Goal: Find specific page/section: Find specific page/section

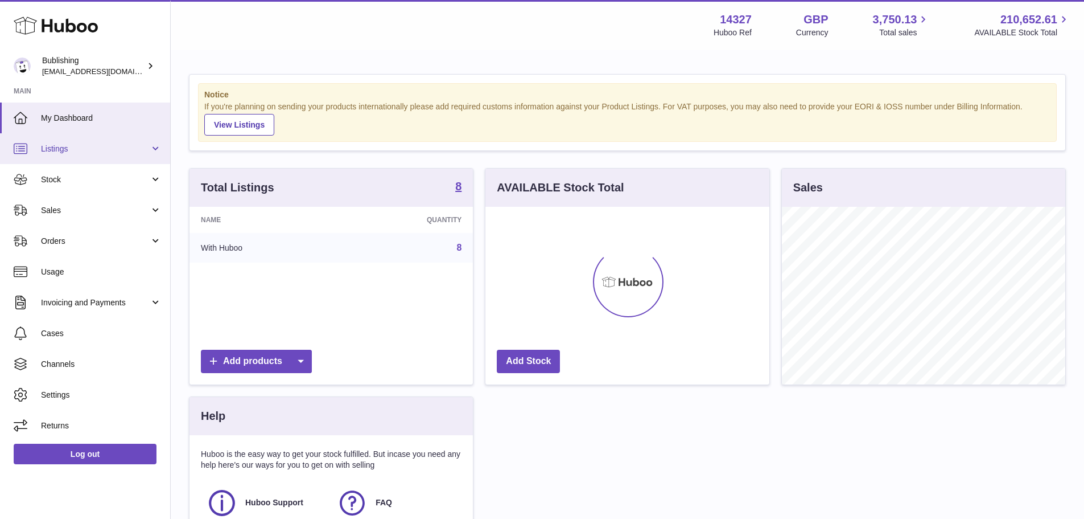
scroll to position [178, 284]
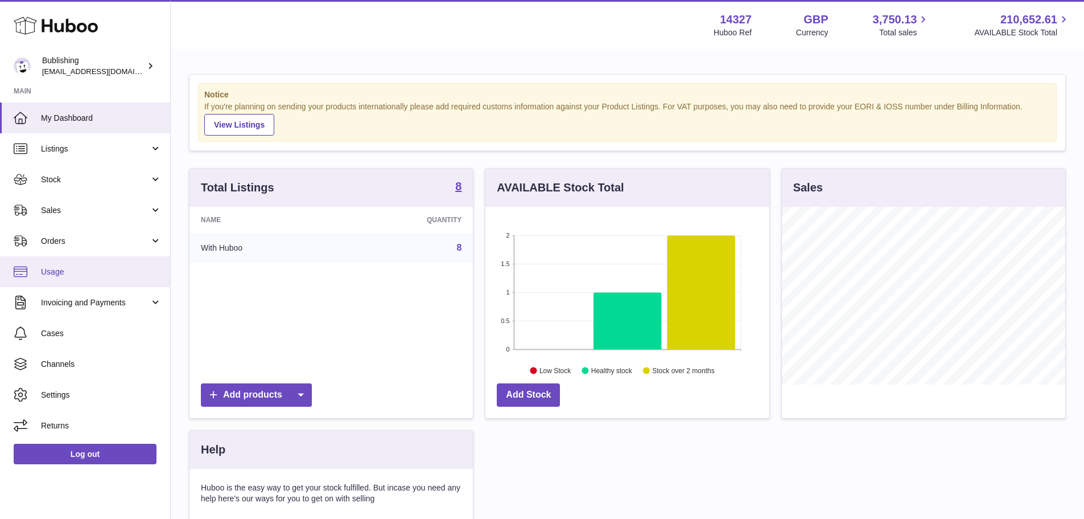
click at [73, 271] on span "Usage" at bounding box center [101, 271] width 121 height 11
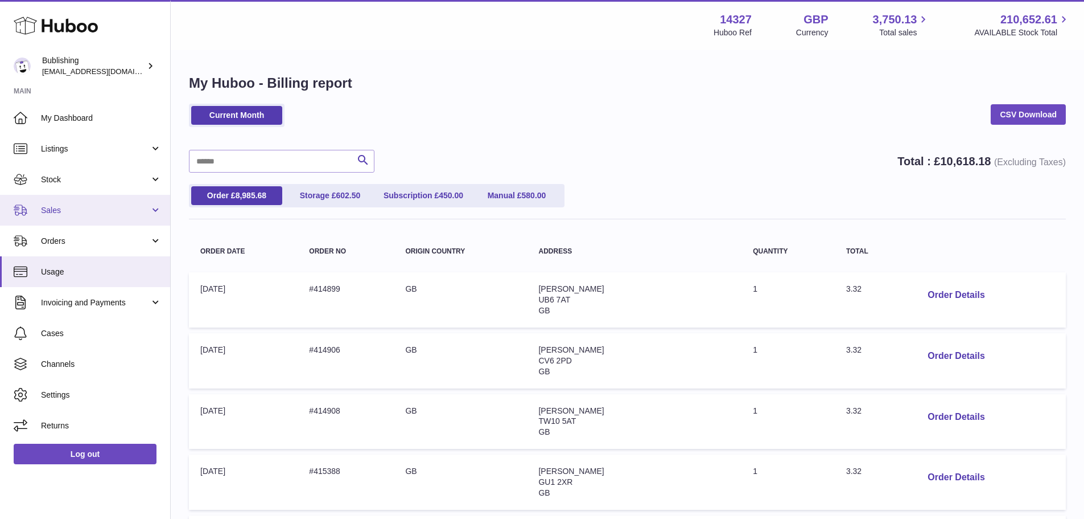
click at [98, 205] on span "Sales" at bounding box center [95, 210] width 109 height 11
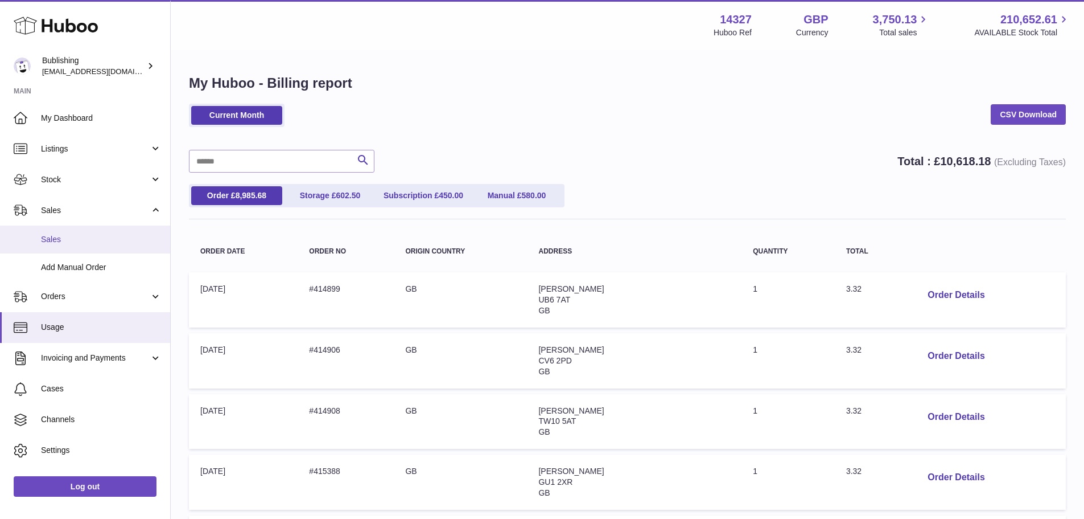
click at [75, 245] on link "Sales" at bounding box center [85, 239] width 170 height 28
